Goal: Use online tool/utility: Utilize a website feature to perform a specific function

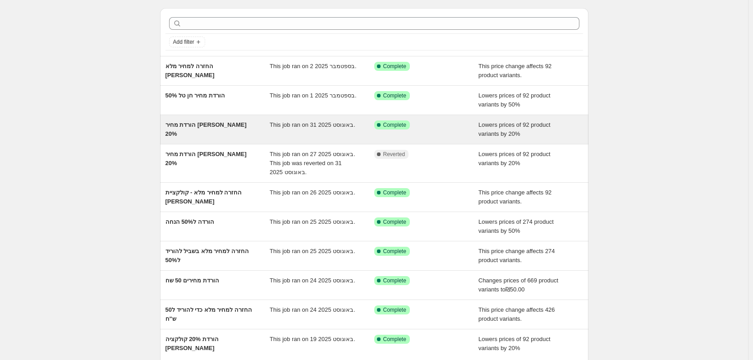
scroll to position [23, 0]
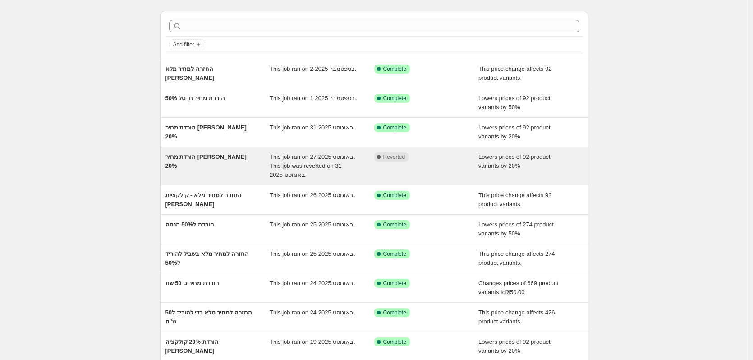
click at [215, 165] on div "הורדת מחיר [PERSON_NAME] 20%" at bounding box center [217, 165] width 105 height 27
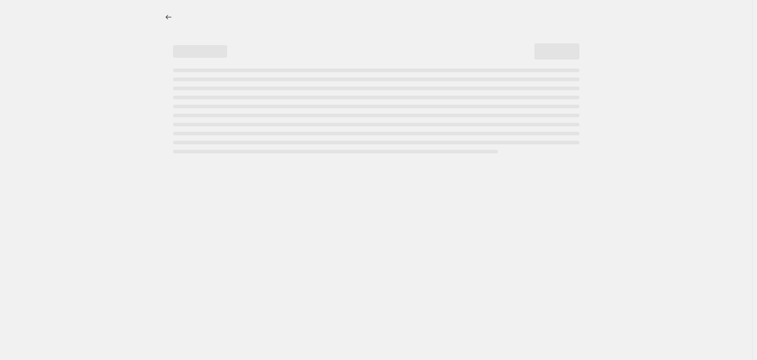
select select "percentage"
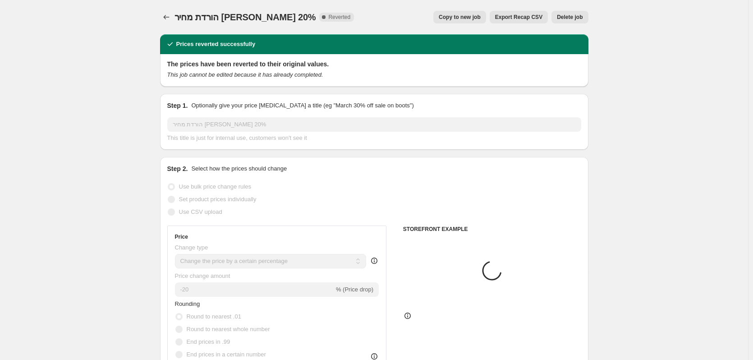
select select "collection"
click at [464, 23] on div "הורדת מחיר חן טל 20%. This page is ready הורדת מחיר חן טל 20% Complete Reverted…" at bounding box center [374, 17] width 428 height 34
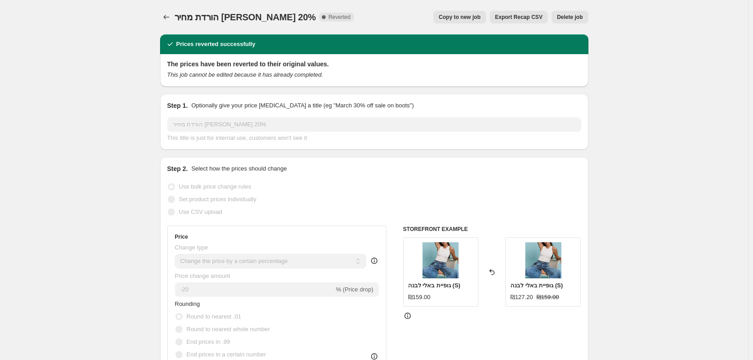
click at [465, 19] on span "Copy to new job" at bounding box center [459, 17] width 42 height 7
select select "percentage"
select select "collection"
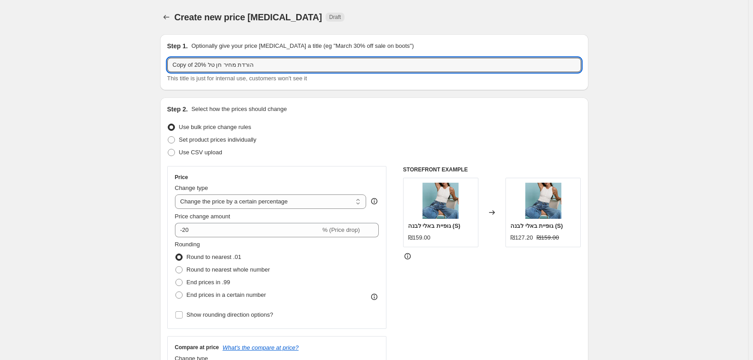
drag, startPoint x: 205, startPoint y: 64, endPoint x: 160, endPoint y: 68, distance: 46.1
type input "הורדת מחיר חן טל 50% חדש 2.9"
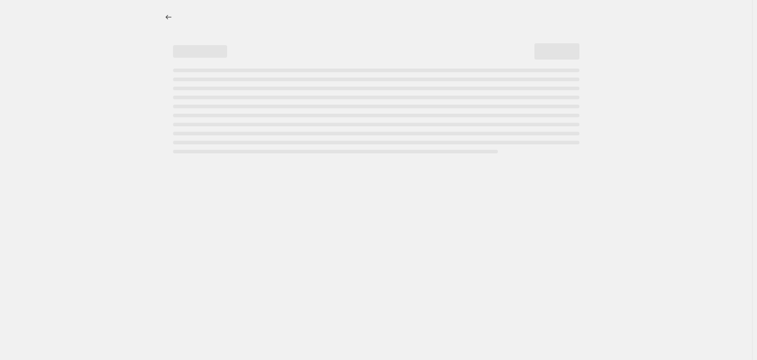
select select "percentage"
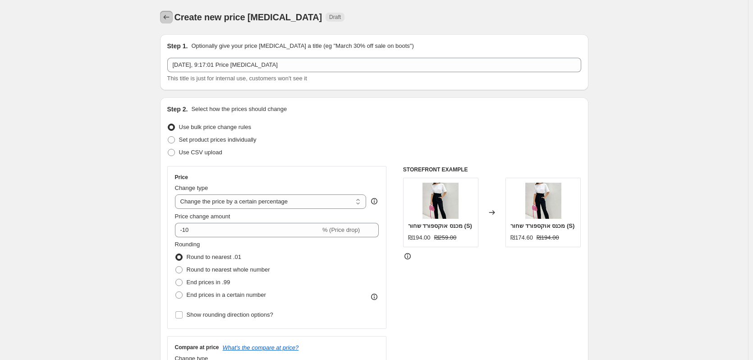
click at [171, 15] on icon "Price change jobs" at bounding box center [166, 17] width 9 height 9
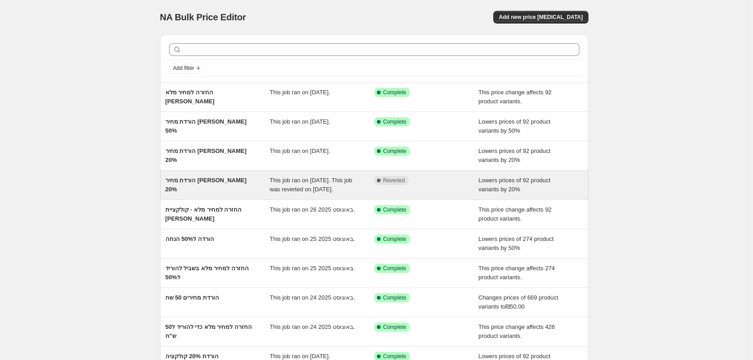
click at [292, 192] on span "This job ran on 27 באוגוסט 2025. This job was reverted on 31 באוגוסט 2025." at bounding box center [310, 185] width 82 height 16
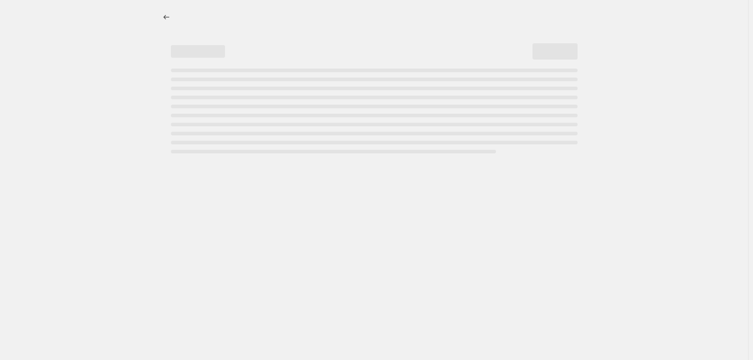
select select "percentage"
select select "collection"
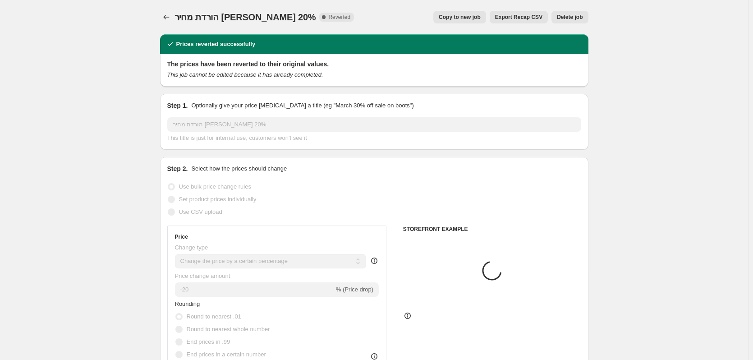
click at [467, 22] on button "Copy to new job" at bounding box center [459, 17] width 53 height 13
select select "percentage"
select select "collection"
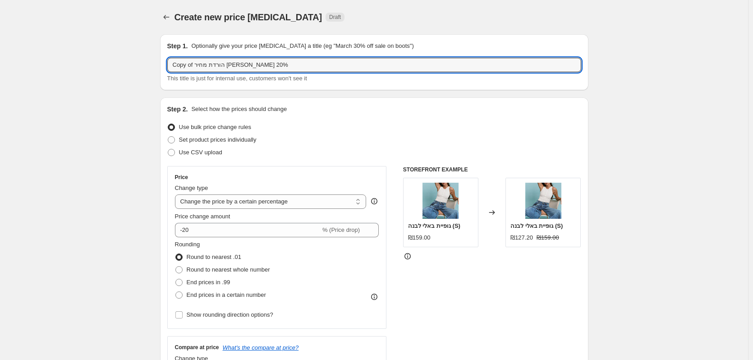
drag, startPoint x: 137, startPoint y: 60, endPoint x: 126, endPoint y: 60, distance: 10.8
type input "הורדת מחיר חן טל 50% חדש 2.9"
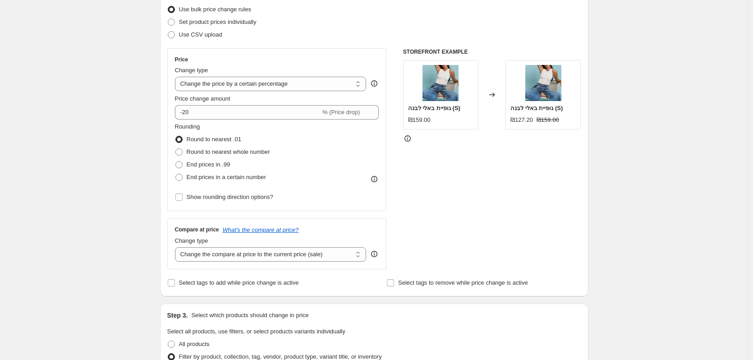
scroll to position [135, 0]
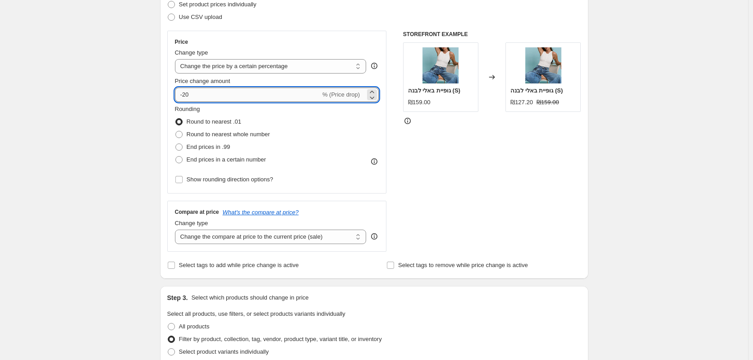
drag, startPoint x: 194, startPoint y: 93, endPoint x: 184, endPoint y: 93, distance: 10.4
click at [184, 93] on input "-20" at bounding box center [248, 94] width 146 height 14
type input "-50"
click at [110, 145] on div "Create new price change job. This page is ready Create new price change job Dra…" at bounding box center [374, 366] width 748 height 1002
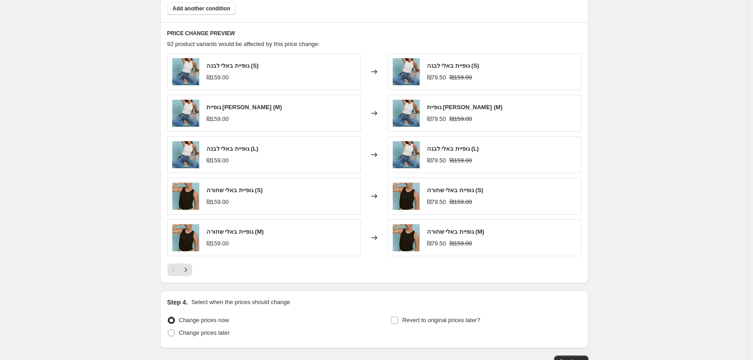
scroll to position [541, 0]
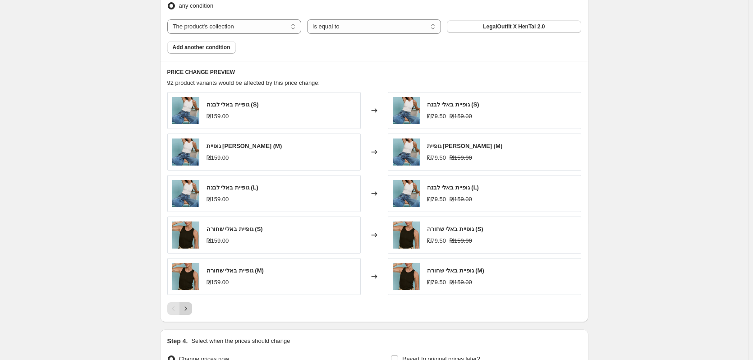
click at [188, 309] on icon "Next" at bounding box center [185, 308] width 9 height 9
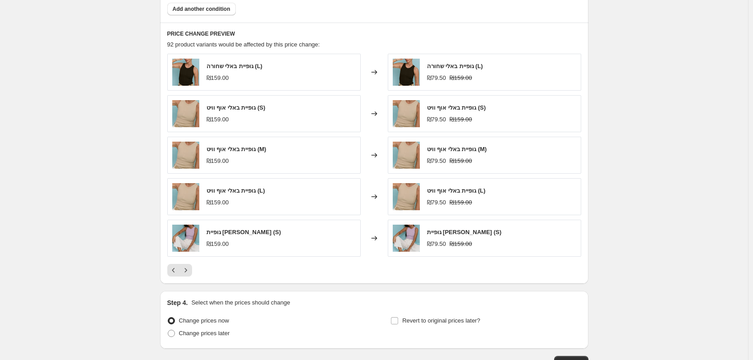
scroll to position [643, 0]
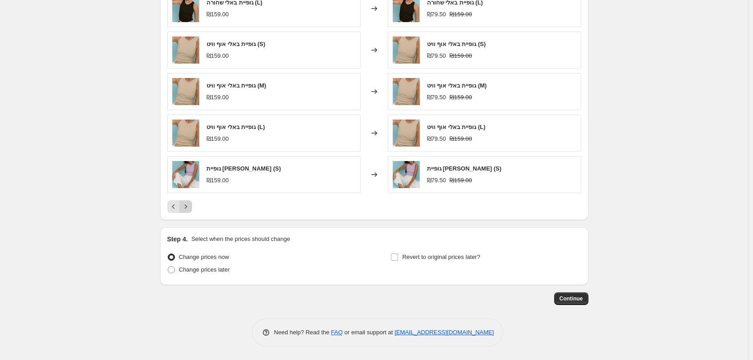
click at [187, 208] on icon "Next" at bounding box center [185, 206] width 9 height 9
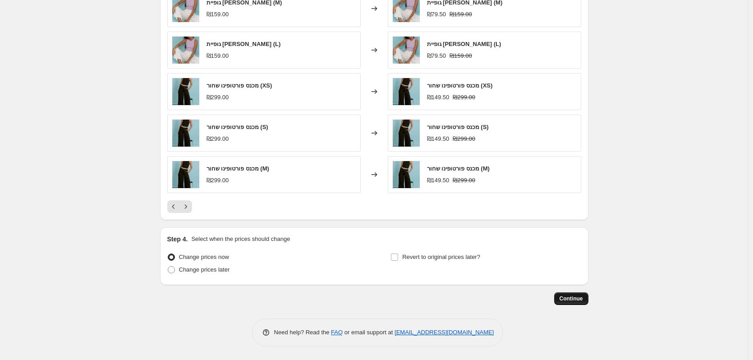
click at [571, 302] on button "Continue" at bounding box center [571, 298] width 34 height 13
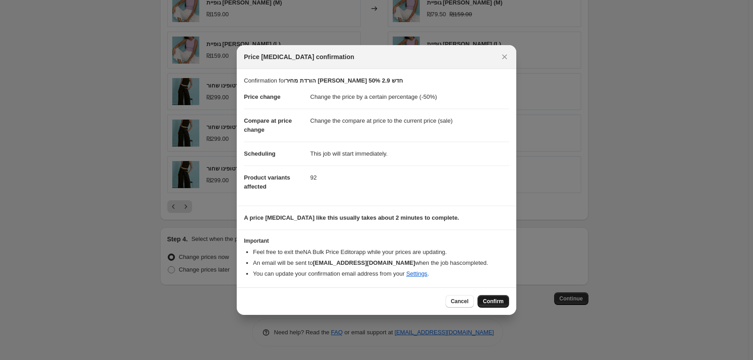
click at [494, 303] on span "Confirm" at bounding box center [493, 300] width 21 height 7
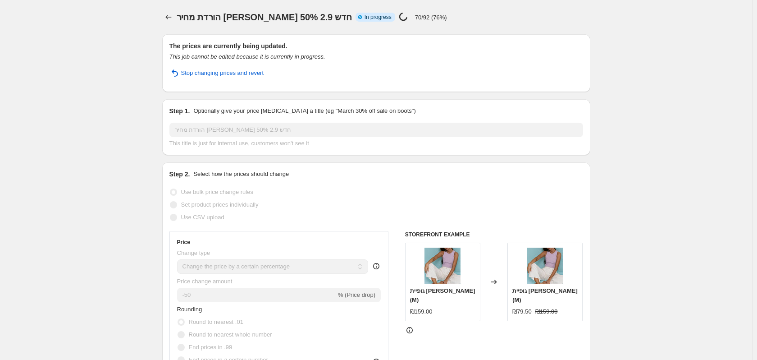
select select "percentage"
select select "collection"
